Goal: Information Seeking & Learning: Find specific fact

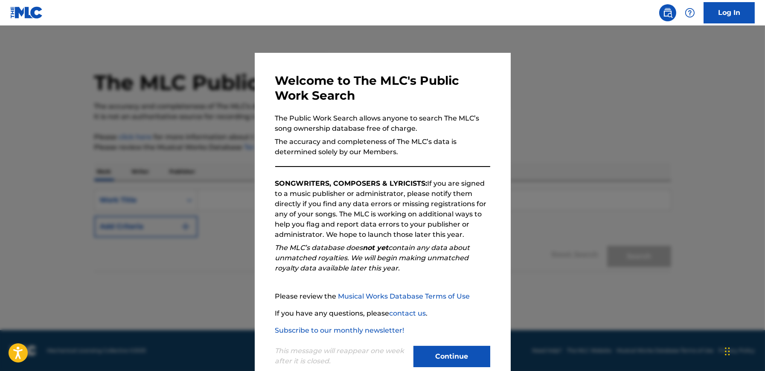
click at [459, 354] on button "Continue" at bounding box center [451, 356] width 77 height 21
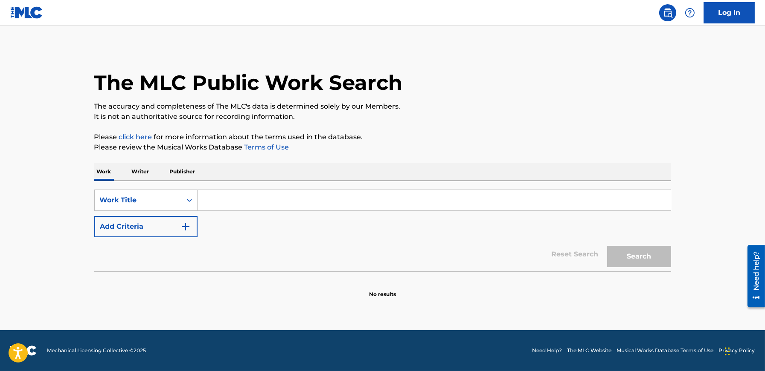
click at [341, 193] on input "Search Form" at bounding box center [433, 200] width 473 height 20
paste input "Don't Be Stupid (You Know I Love You)"
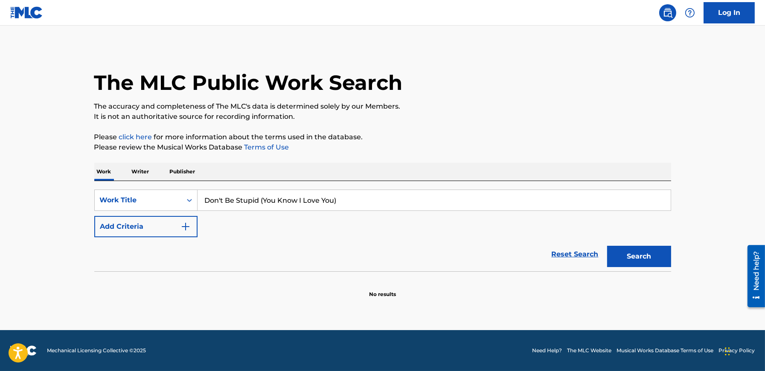
type input "Don't Be Stupid (You Know I Love You)"
click at [190, 227] on img "Search Form" at bounding box center [185, 227] width 10 height 10
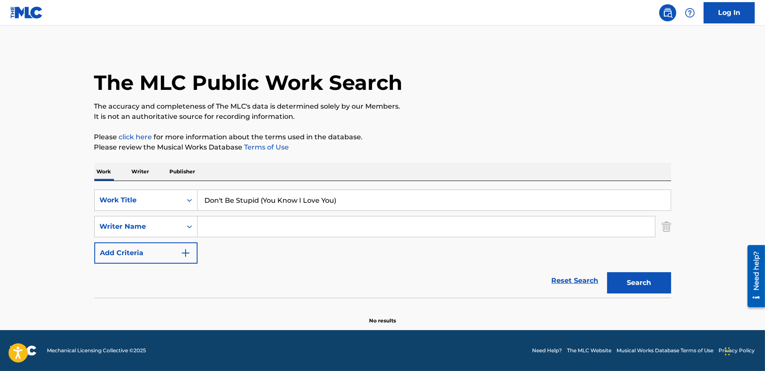
click at [215, 229] on input "Search Form" at bounding box center [425, 227] width 457 height 20
type input "[PERSON_NAME]"
click at [607, 272] on button "Search" at bounding box center [639, 282] width 64 height 21
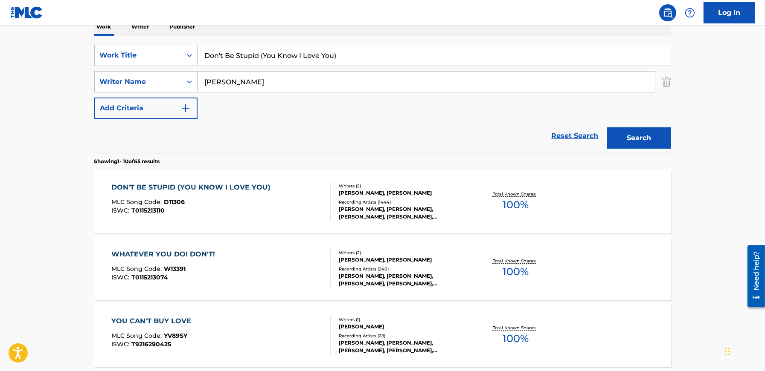
scroll to position [152, 0]
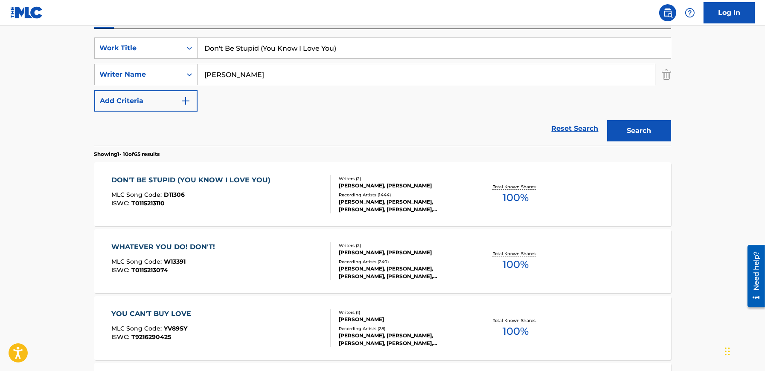
click at [231, 179] on div "DON'T BE STUPID (YOU KNOW I LOVE YOU)" at bounding box center [192, 180] width 163 height 10
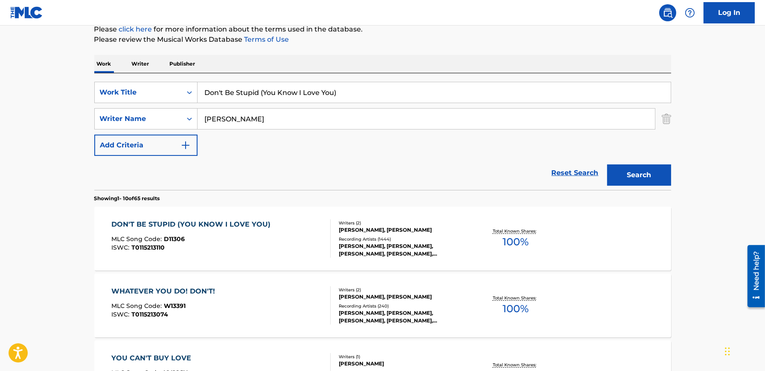
scroll to position [110, 0]
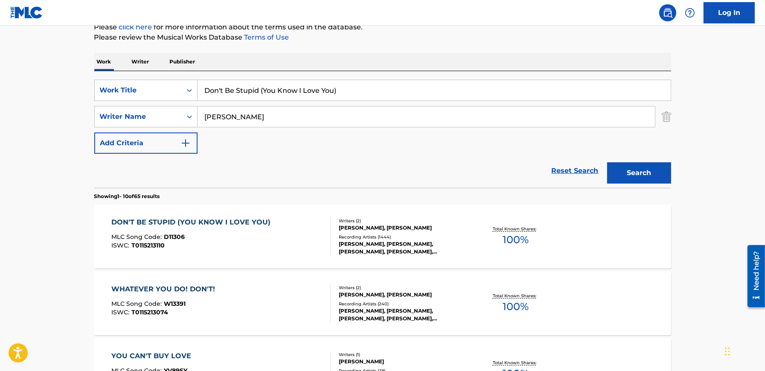
click at [387, 91] on input "Don't Be Stupid (You Know I Love You)" at bounding box center [433, 90] width 473 height 20
paste input "I'm Holdin' On To Love (To Save My Life"
type input "I'm Holdin' On To Love (To Save My Life)"
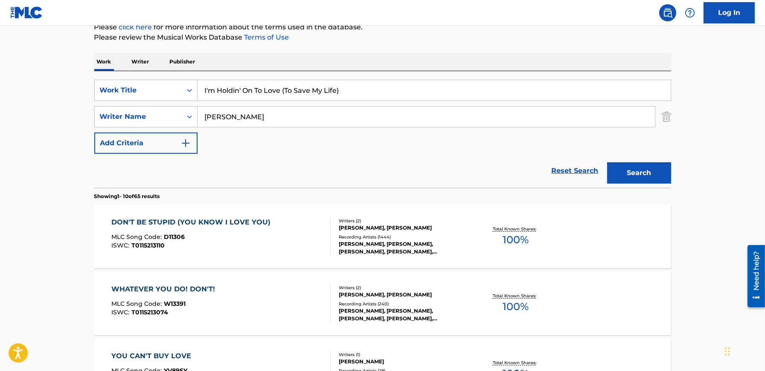
click at [607, 162] on button "Search" at bounding box center [639, 172] width 64 height 21
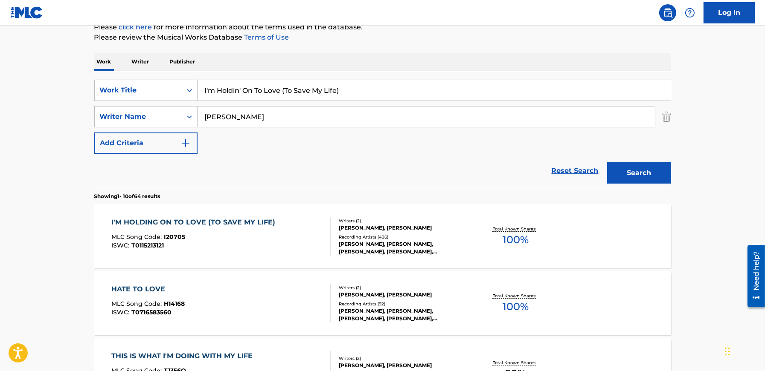
click at [232, 219] on div "I'M HOLDING ON TO LOVE (TO SAVE MY LIFE)" at bounding box center [195, 222] width 168 height 10
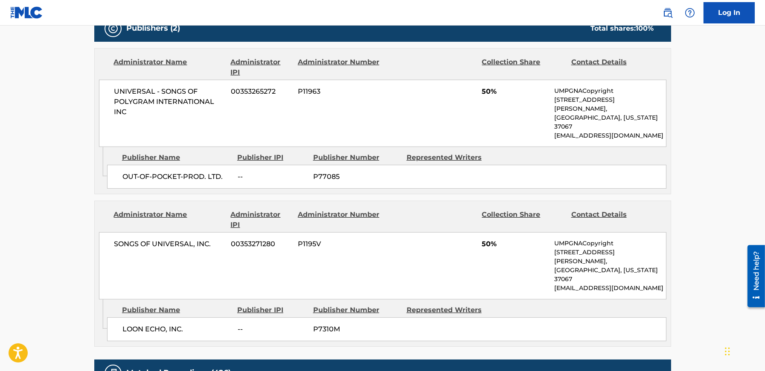
scroll to position [571, 0]
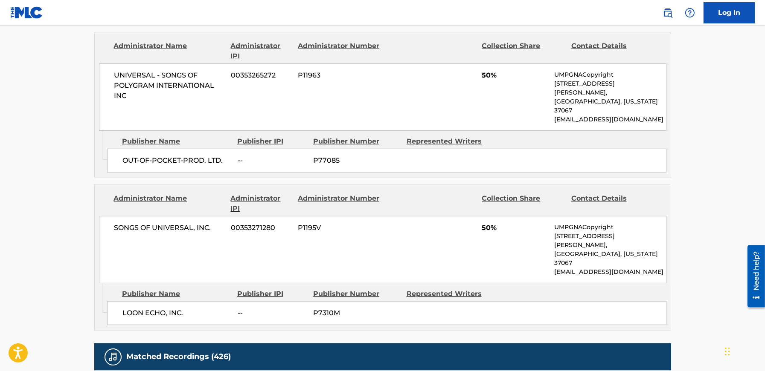
scroll to position [110, 0]
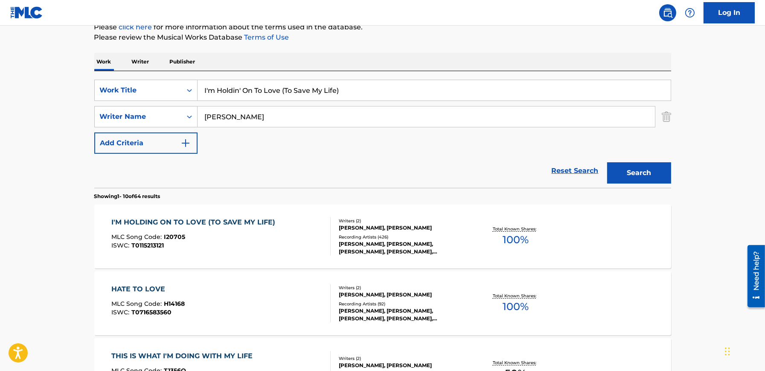
click at [359, 95] on input "I'm Holdin' On To Love (To Save My Life)" at bounding box center [433, 90] width 473 height 20
type input "if you wanna touch her ask"
click at [636, 175] on button "Search" at bounding box center [639, 172] width 64 height 21
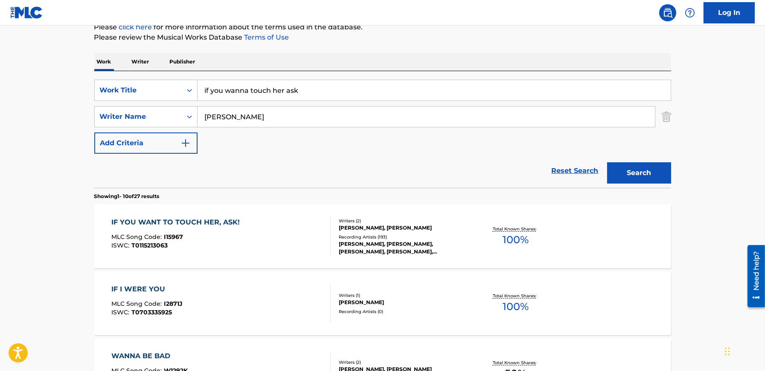
click at [200, 232] on div "IF YOU WANT TO TOUCH HER, ASK! MLC Song Code : I15967 ISWC : T0115213063" at bounding box center [177, 236] width 133 height 38
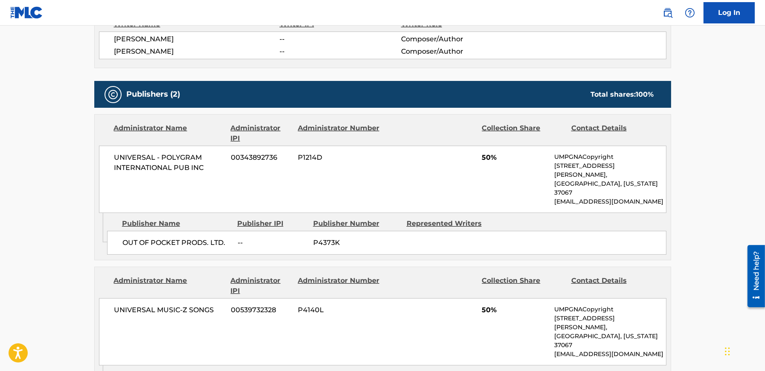
scroll to position [376, 0]
